Goal: Transaction & Acquisition: Book appointment/travel/reservation

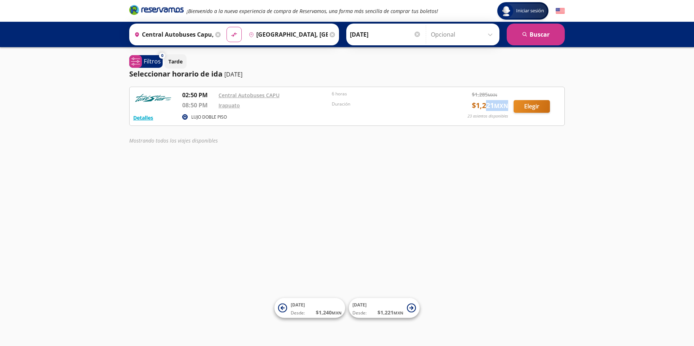
drag, startPoint x: 484, startPoint y: 107, endPoint x: 504, endPoint y: 107, distance: 19.2
click at [504, 107] on span "$ 1,221 MXN" at bounding box center [490, 105] width 36 height 11
click at [449, 195] on div "Iniciar sesión Iniciar sesión ¡Bienvenido a la nueva experiencia de compra de R…" at bounding box center [347, 173] width 694 height 346
click at [208, 34] on input "Central Autobuses Capu, [GEOGRAPHIC_DATA]" at bounding box center [172, 34] width 82 height 18
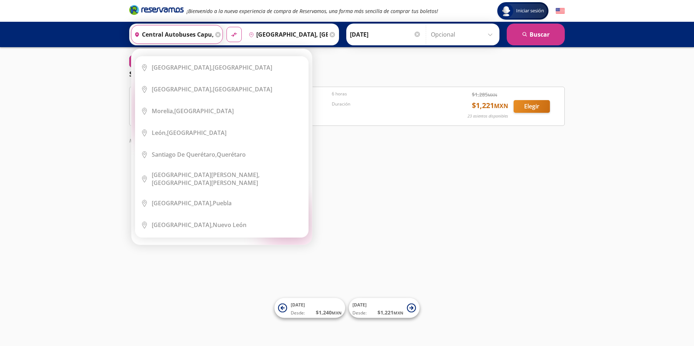
click at [216, 33] on icon at bounding box center [217, 34] width 5 height 5
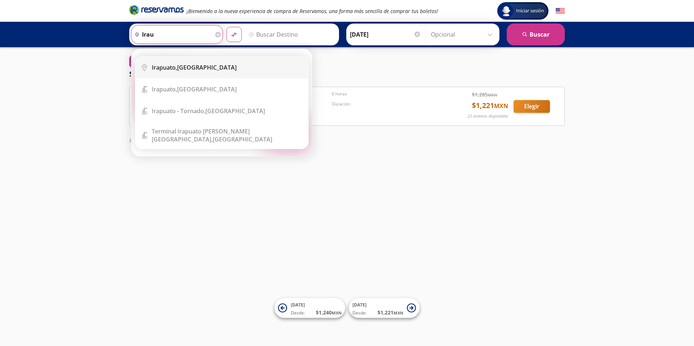
click at [220, 72] on li "City Icon [GEOGRAPHIC_DATA], [GEOGRAPHIC_DATA]" at bounding box center [221, 68] width 173 height 22
type input "[GEOGRAPHIC_DATA], [GEOGRAPHIC_DATA]"
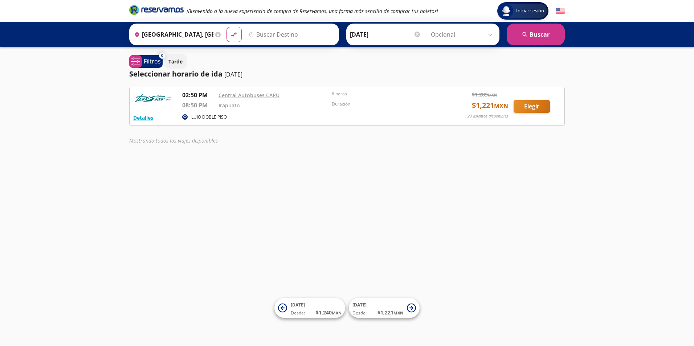
click at [259, 37] on input "Destino" at bounding box center [290, 34] width 89 height 18
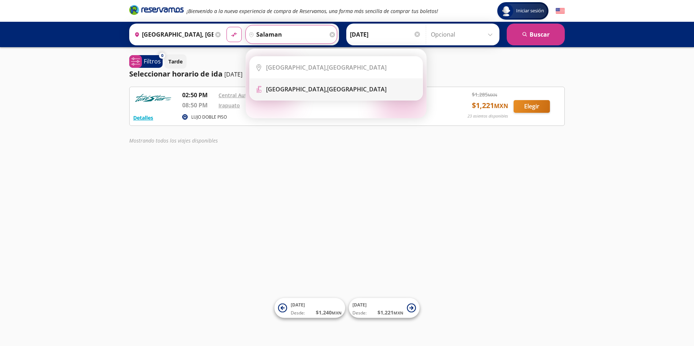
click at [279, 93] on b "[GEOGRAPHIC_DATA]," at bounding box center [296, 89] width 61 height 8
type input "[GEOGRAPHIC_DATA], [GEOGRAPHIC_DATA]"
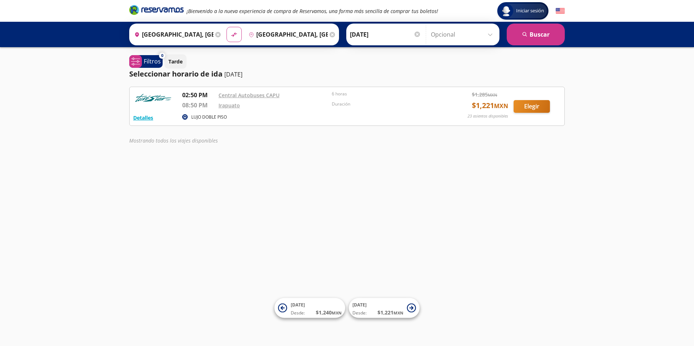
click at [216, 142] on em "Mostrando todos los viajes disponibles" at bounding box center [173, 140] width 89 height 7
click at [371, 33] on input "[DATE]" at bounding box center [385, 34] width 71 height 18
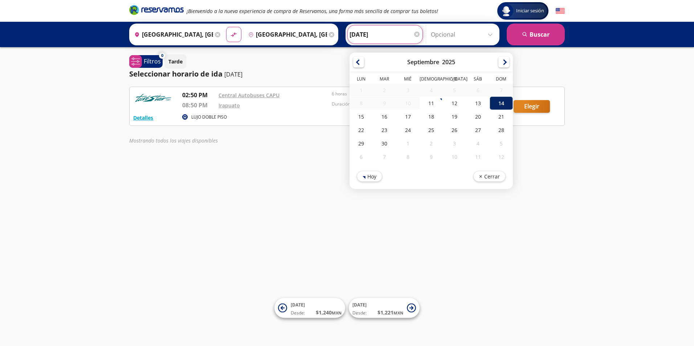
click at [501, 102] on div "14" at bounding box center [501, 103] width 23 height 13
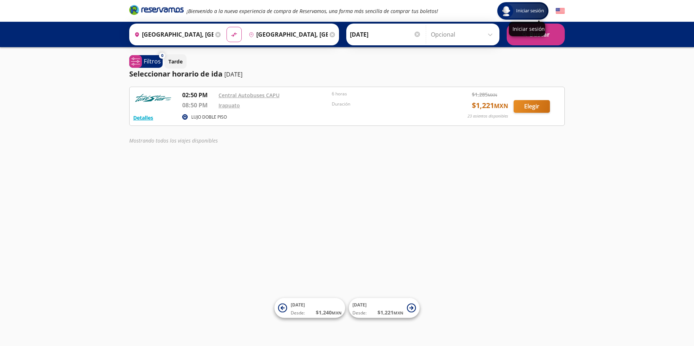
click at [533, 36] on div "Iniciar sesión" at bounding box center [527, 29] width 36 height 15
click at [533, 40] on button "search [GEOGRAPHIC_DATA]" at bounding box center [536, 35] width 58 height 22
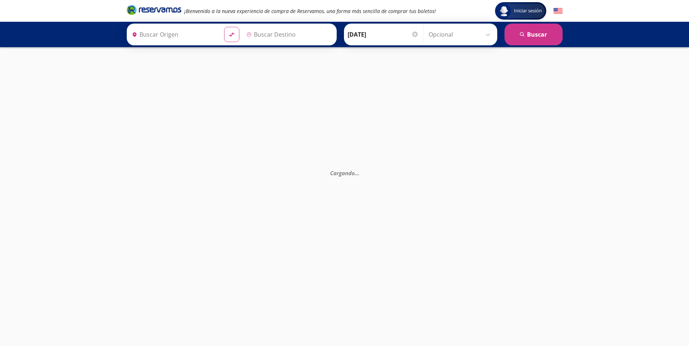
type input "[GEOGRAPHIC_DATA], [GEOGRAPHIC_DATA]"
type input "Central Autobuses Capu, [GEOGRAPHIC_DATA]"
